Goal: Use online tool/utility: Use online tool/utility

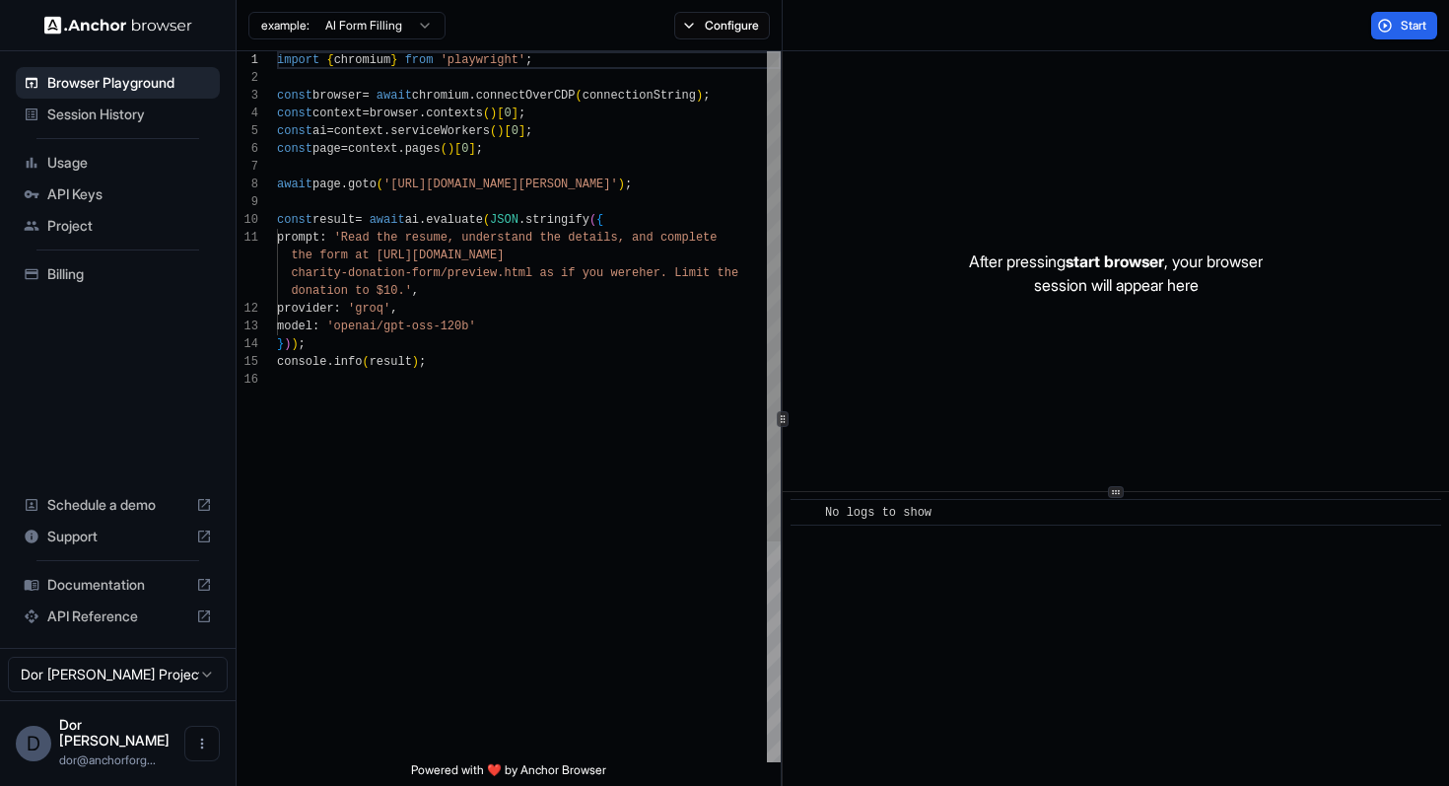
scroll to position [124, 0]
drag, startPoint x: 455, startPoint y: 183, endPoint x: 675, endPoint y: 187, distance: 219.9
click at [675, 187] on div "import { chromium } from 'playwright' ; const browser = await chromium . connec…" at bounding box center [529, 566] width 504 height 1030
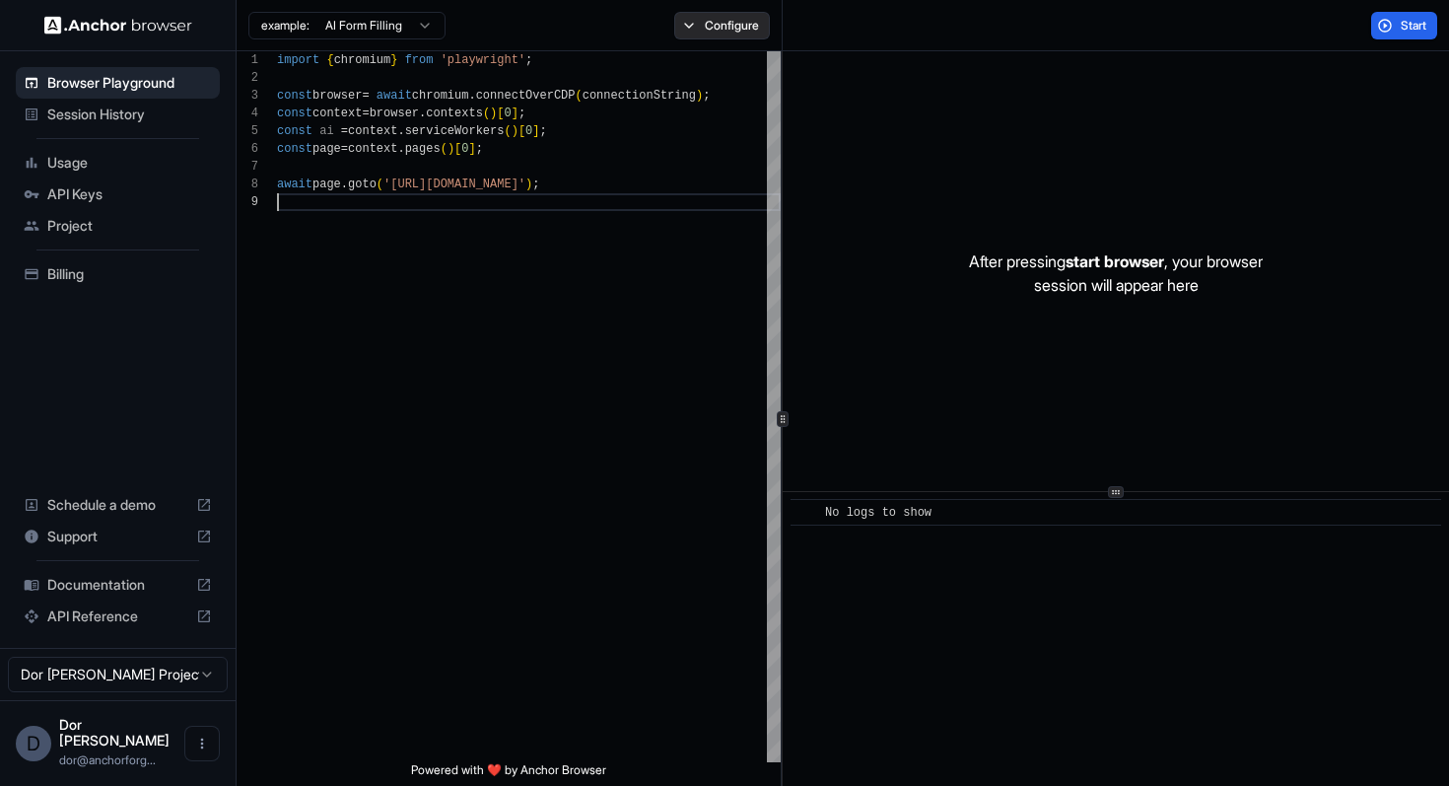
type textarea "**********"
click at [726, 20] on button "Configure" at bounding box center [722, 26] width 96 height 28
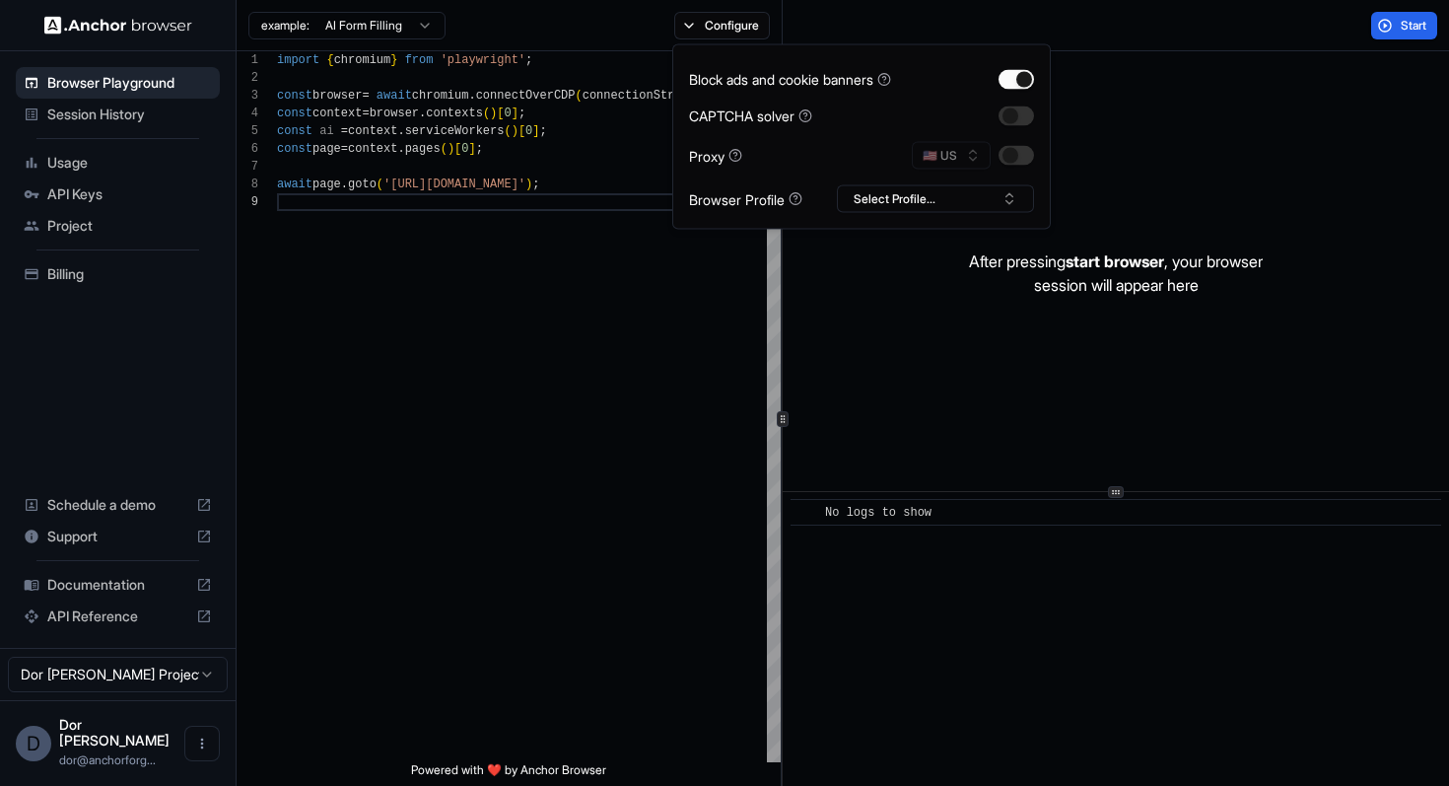
click at [1154, 30] on div "Start" at bounding box center [1116, 25] width 667 height 51
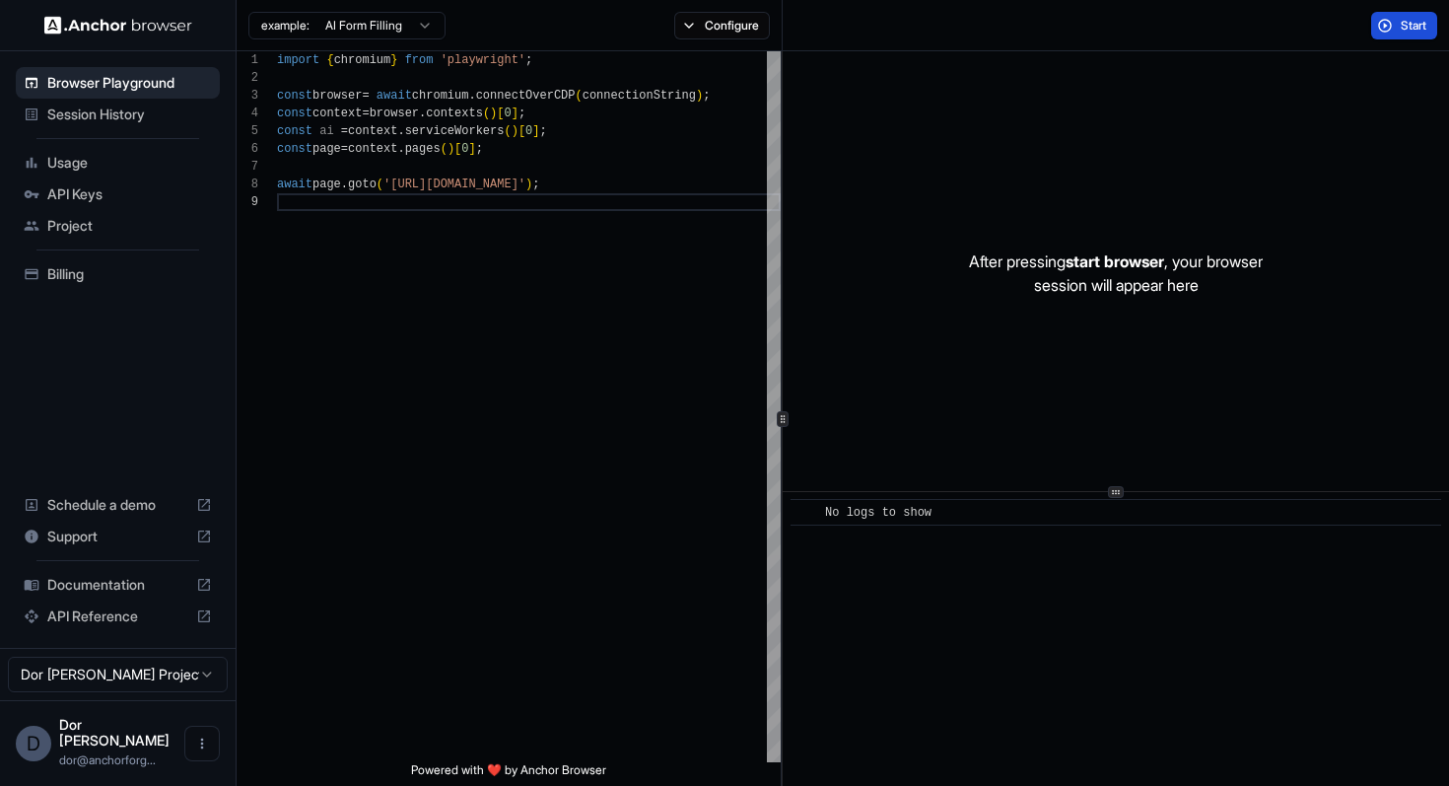
click at [1399, 35] on button "Start" at bounding box center [1404, 26] width 66 height 28
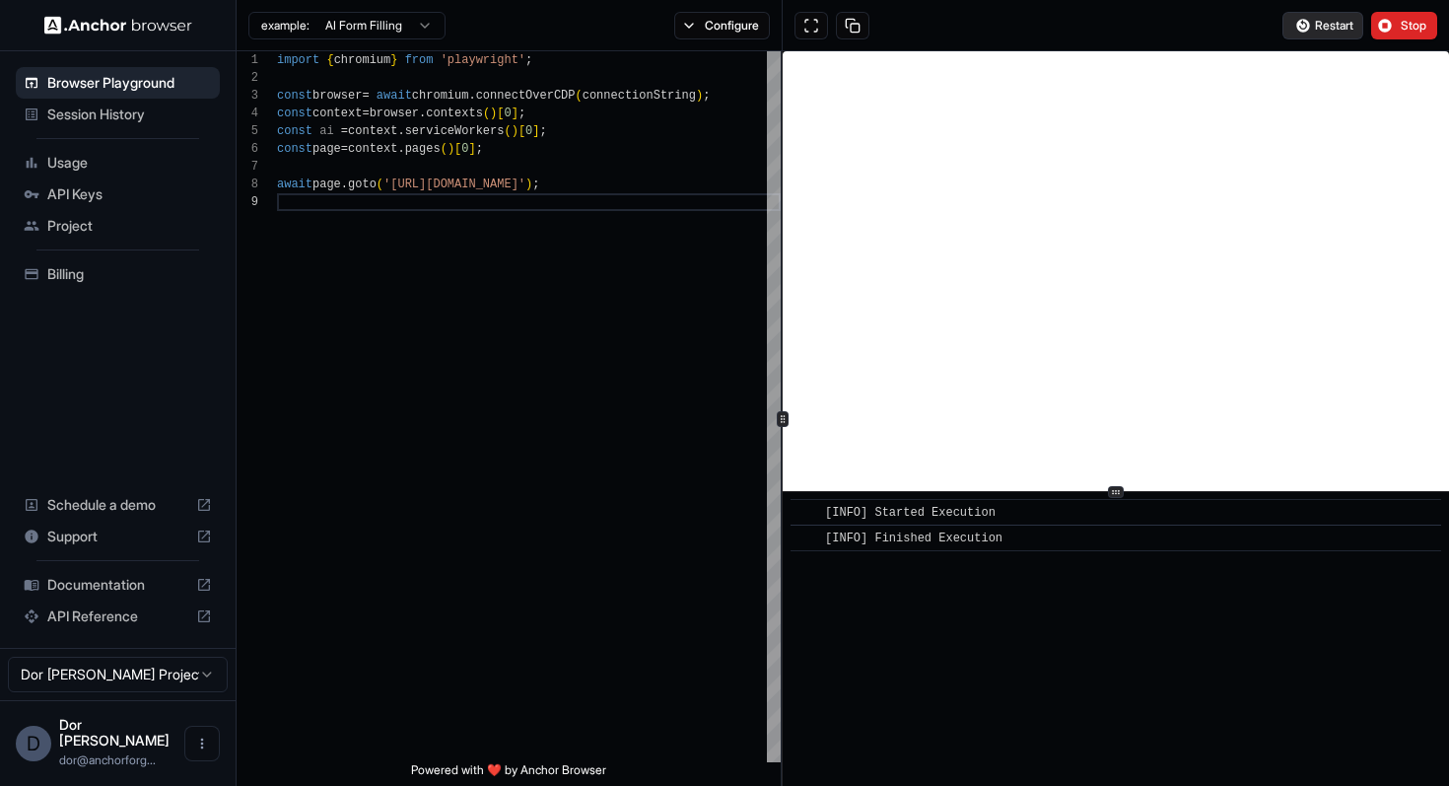
click at [1320, 27] on span "Restart" at bounding box center [1334, 26] width 38 height 16
click at [701, 30] on button "Configure" at bounding box center [722, 26] width 96 height 28
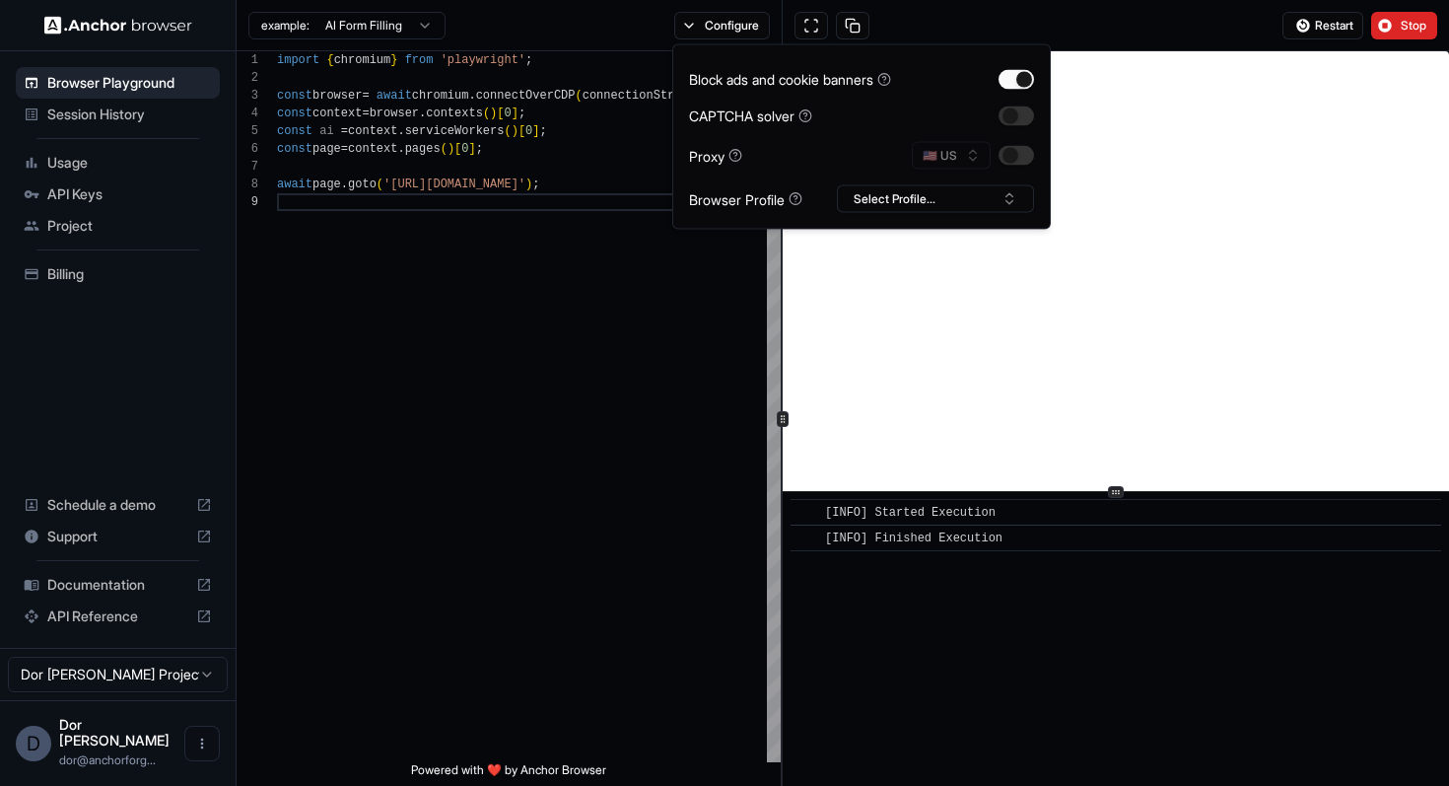
click at [628, 40] on div "example: AI Form Filling Configure" at bounding box center [510, 25] width 546 height 51
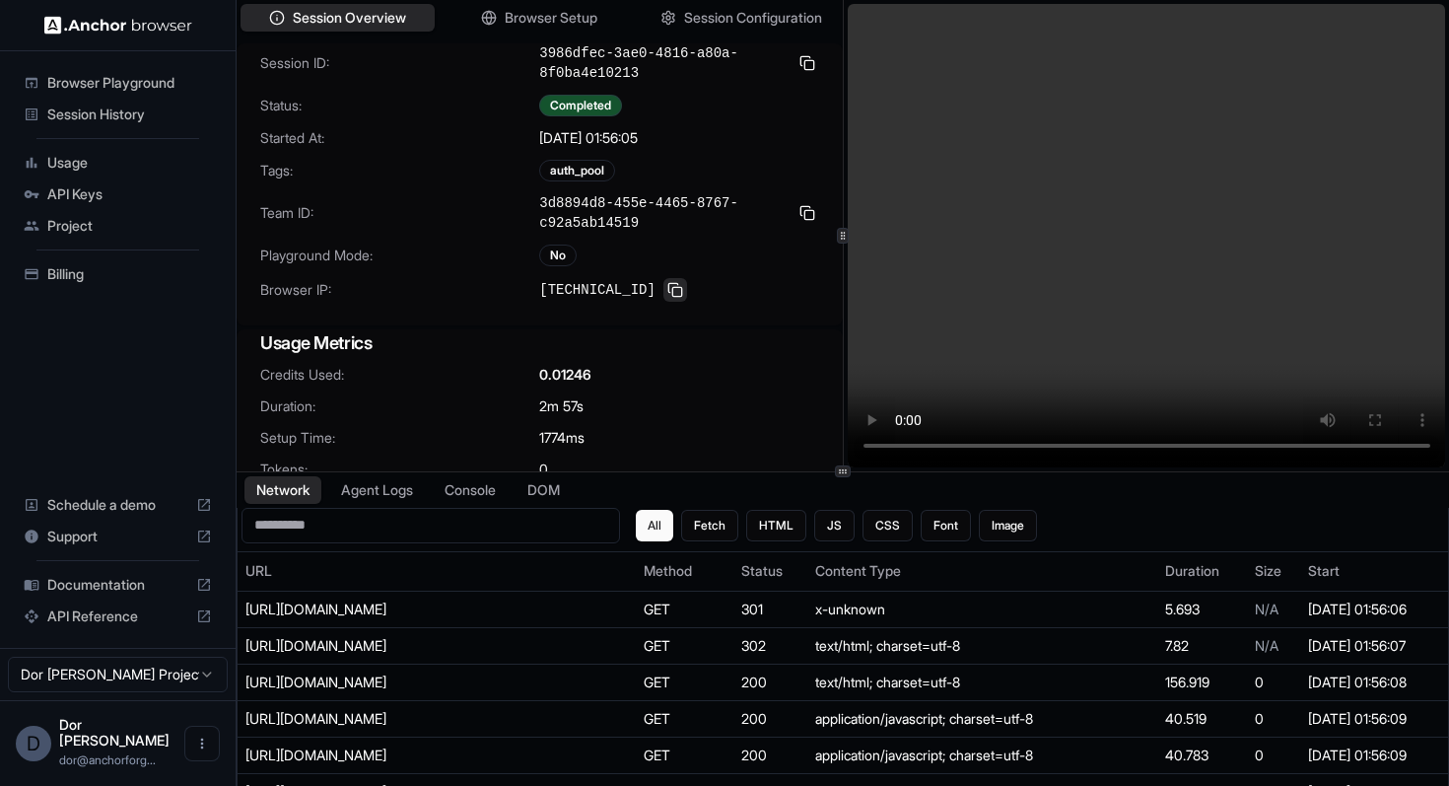
click at [667, 290] on button at bounding box center [675, 290] width 24 height 24
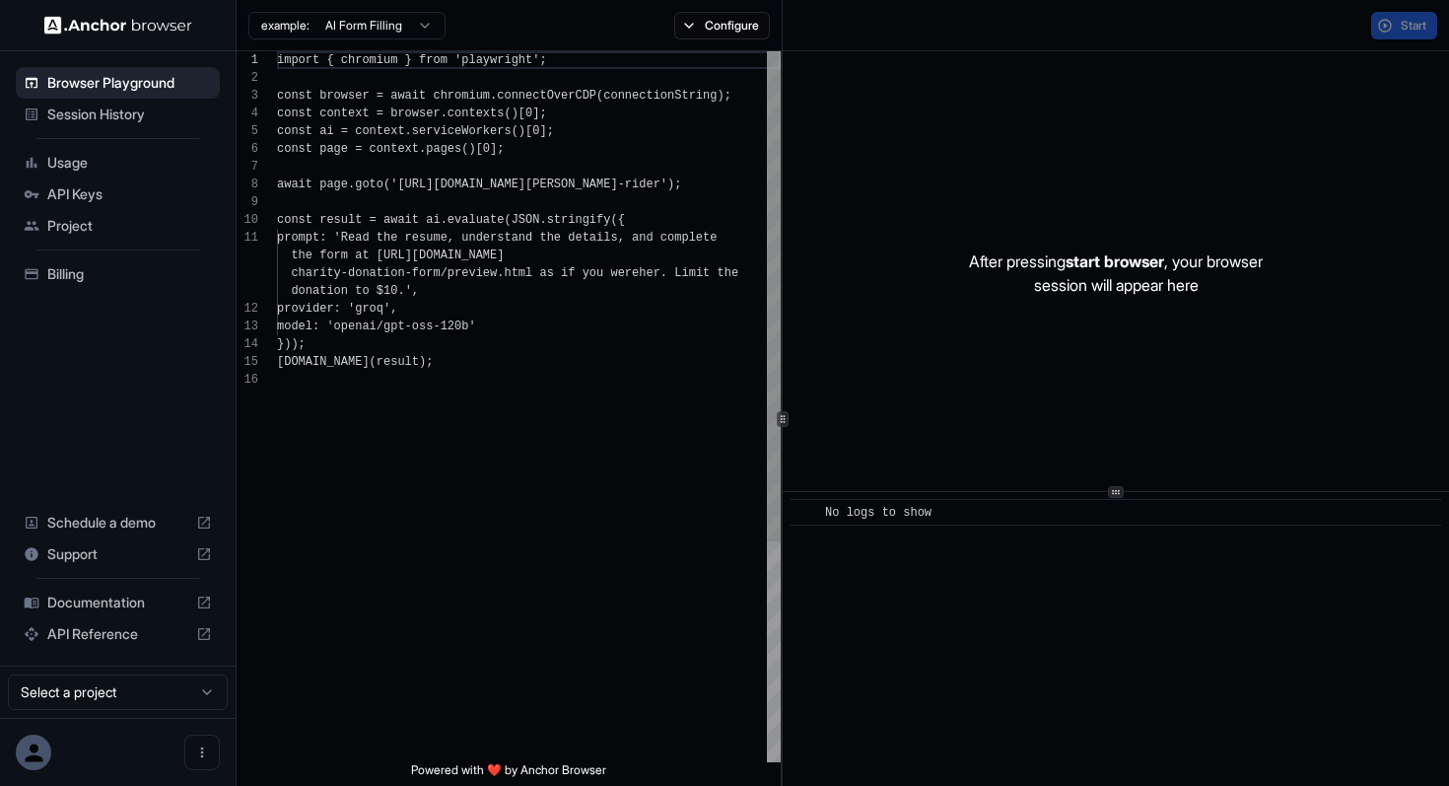
scroll to position [177, 0]
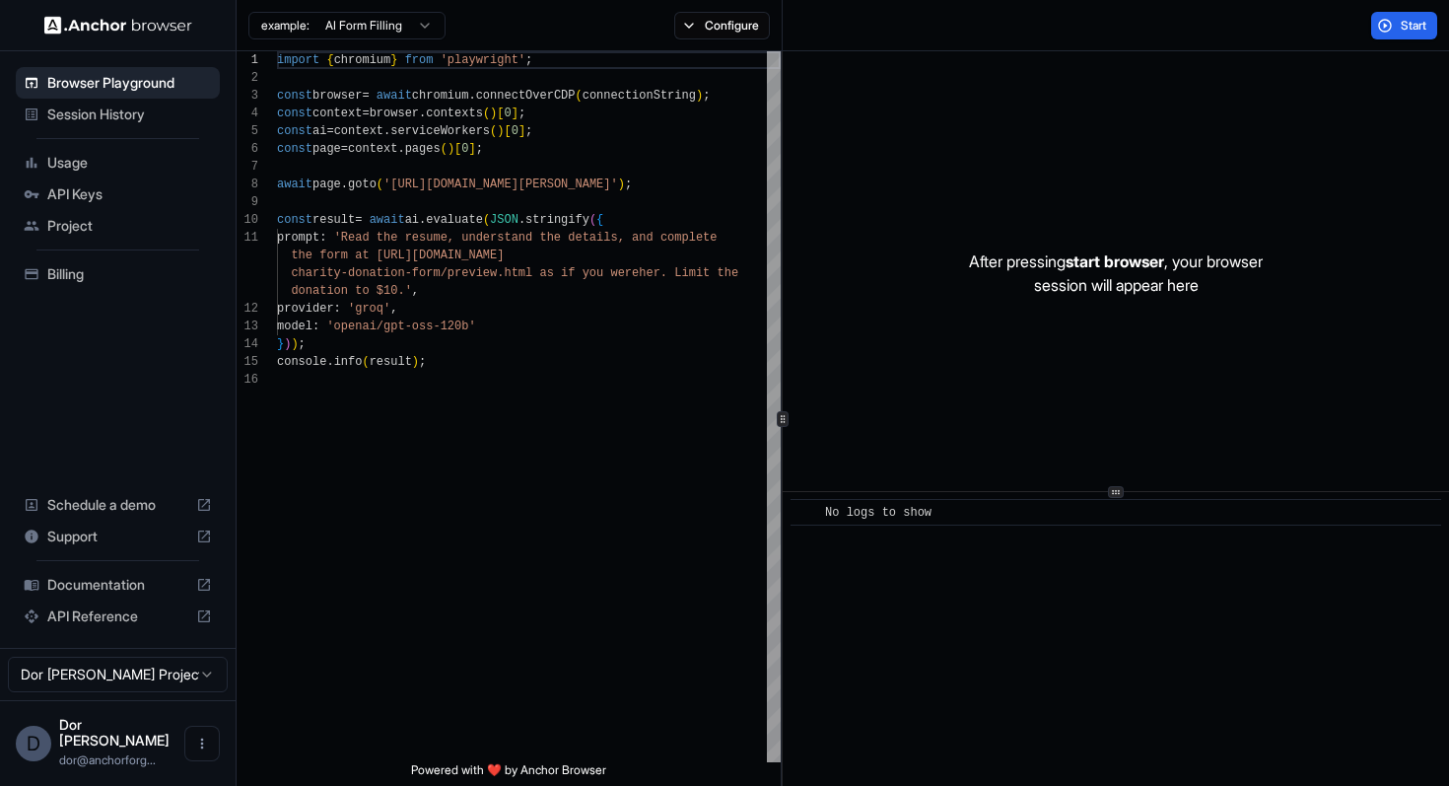
click at [104, 107] on span "Session History" at bounding box center [129, 114] width 165 height 20
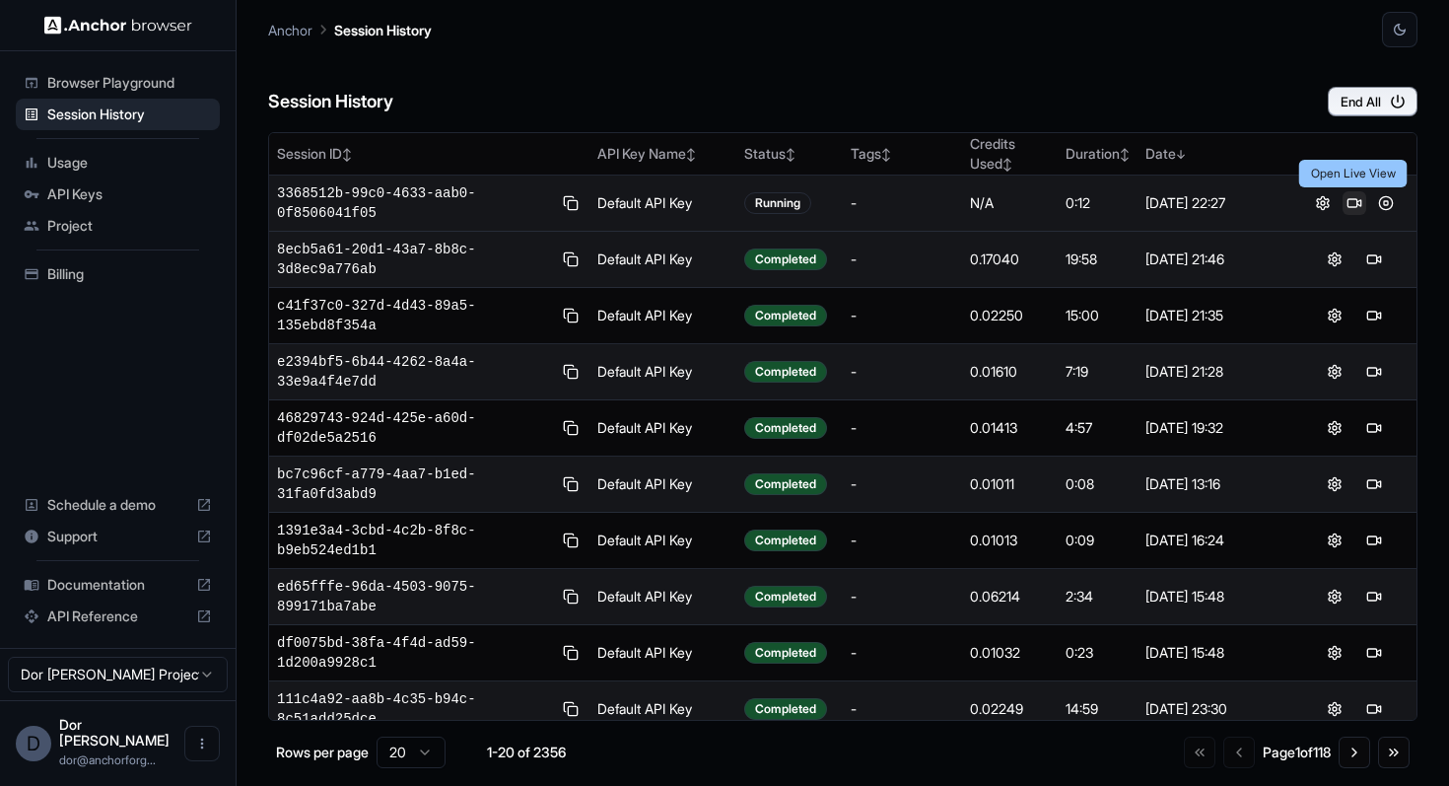
click at [1353, 201] on button at bounding box center [1355, 203] width 24 height 24
